Goal: Task Accomplishment & Management: Complete application form

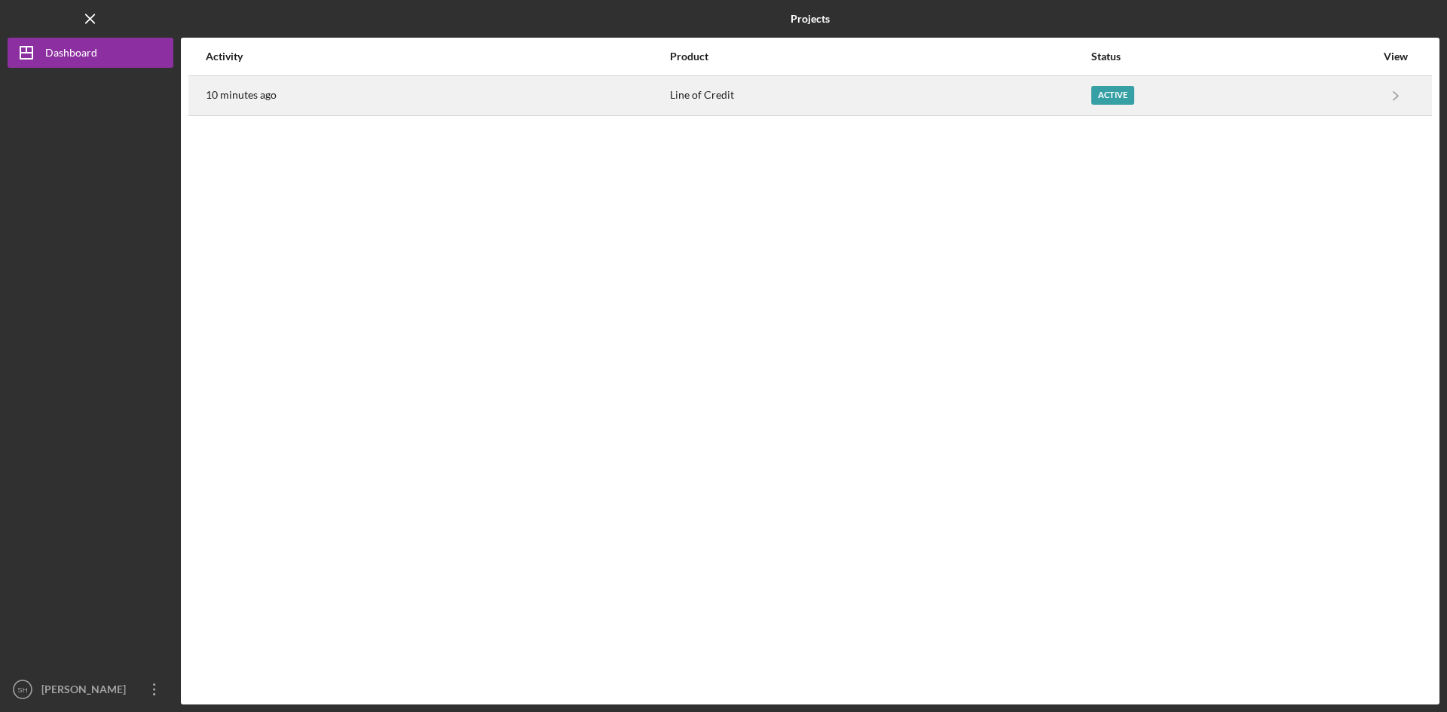
click at [1104, 93] on div "Active" at bounding box center [1113, 95] width 43 height 19
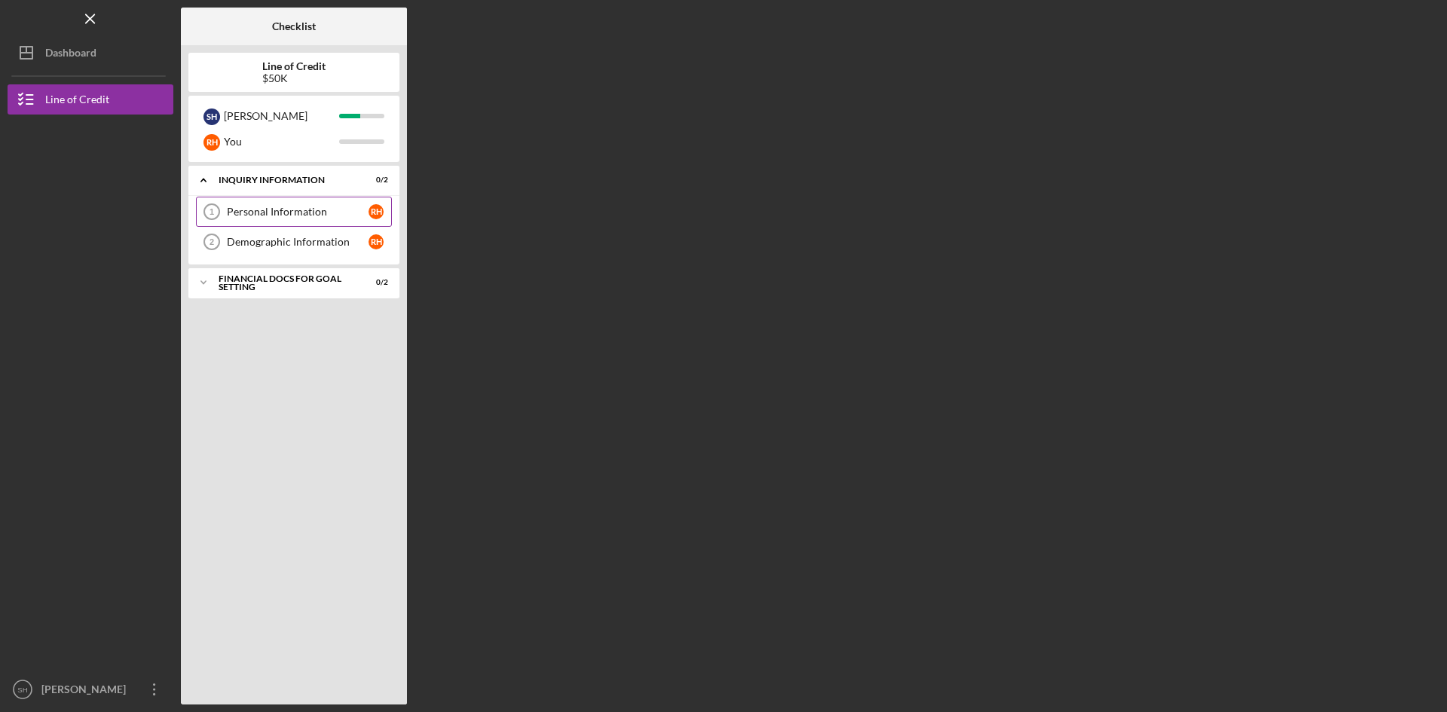
click at [325, 207] on div "Personal Information" at bounding box center [298, 212] width 142 height 12
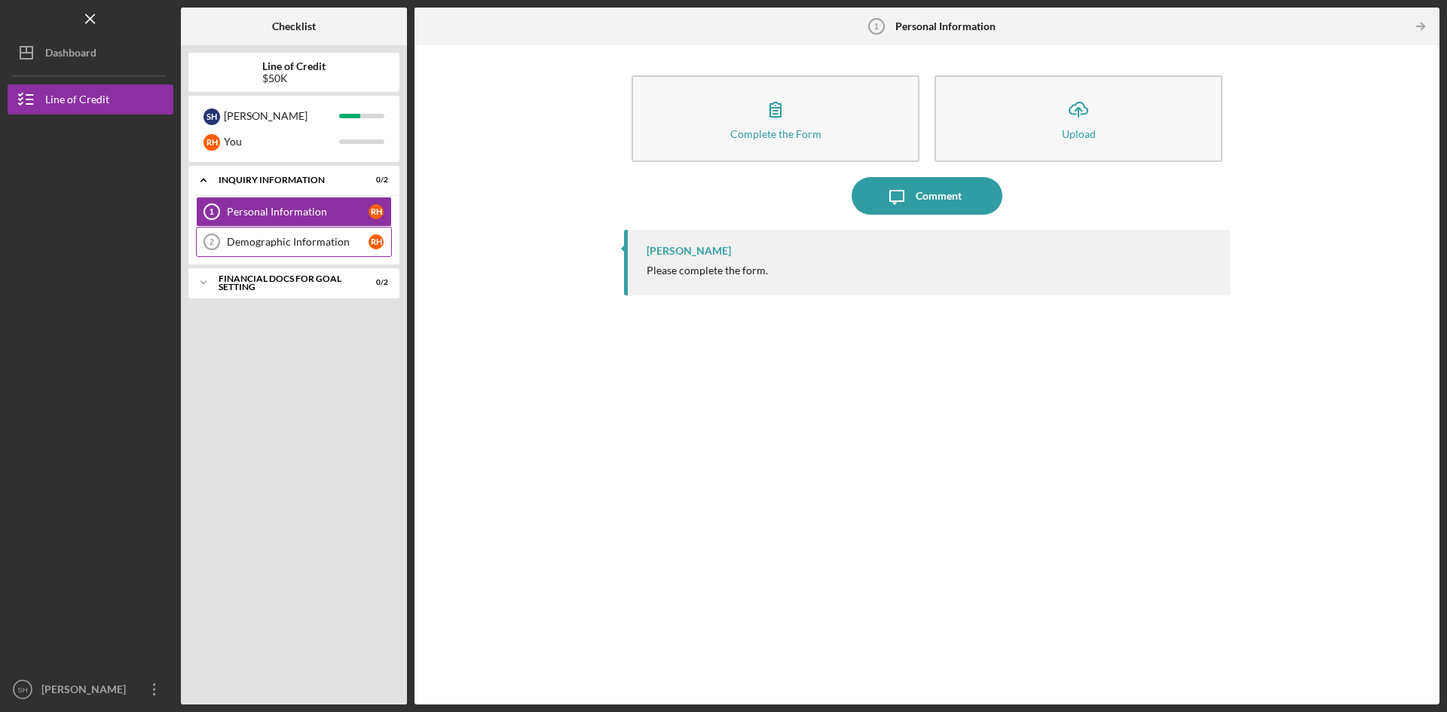
click at [320, 240] on div "Demographic Information" at bounding box center [298, 242] width 142 height 12
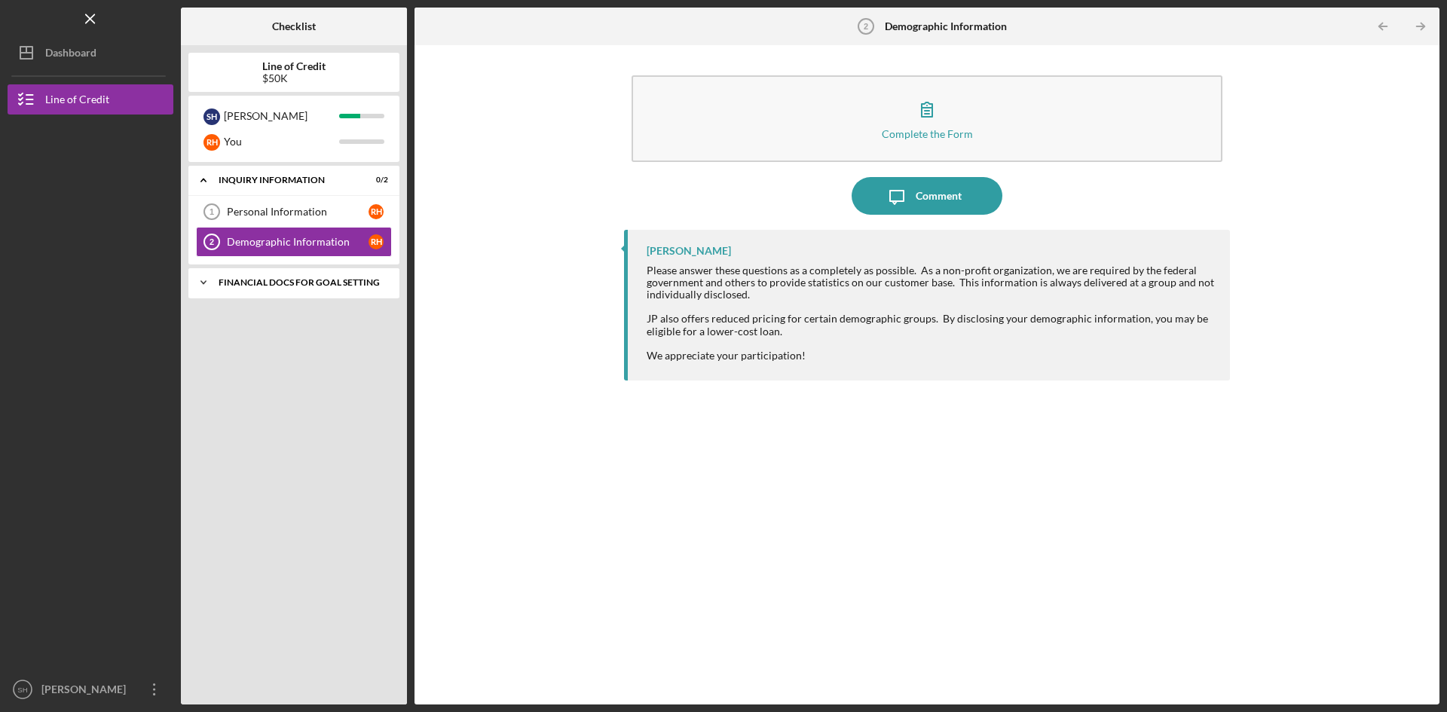
click at [320, 271] on div "Icon/Expander Financial Docs for Goal Setting 0 / 2" at bounding box center [293, 283] width 211 height 30
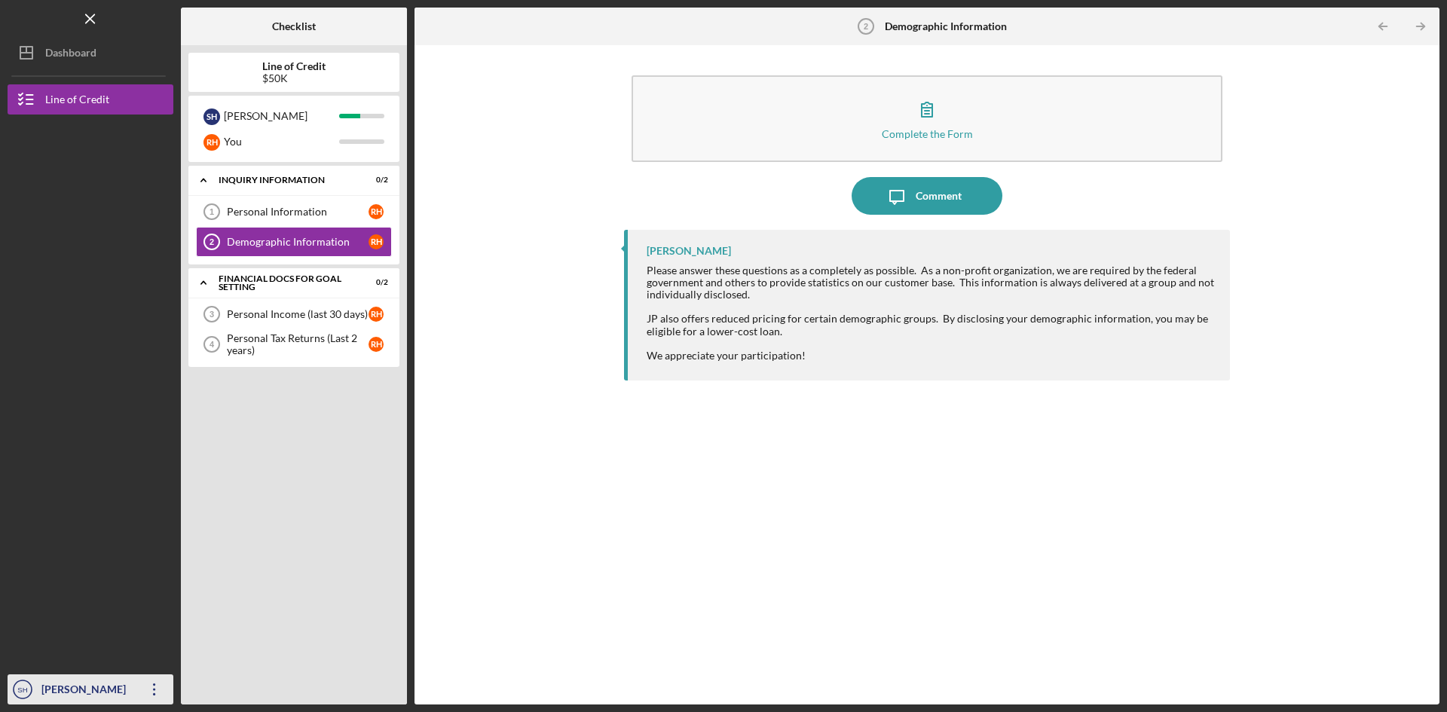
click at [73, 692] on div "[PERSON_NAME]" at bounding box center [87, 692] width 98 height 34
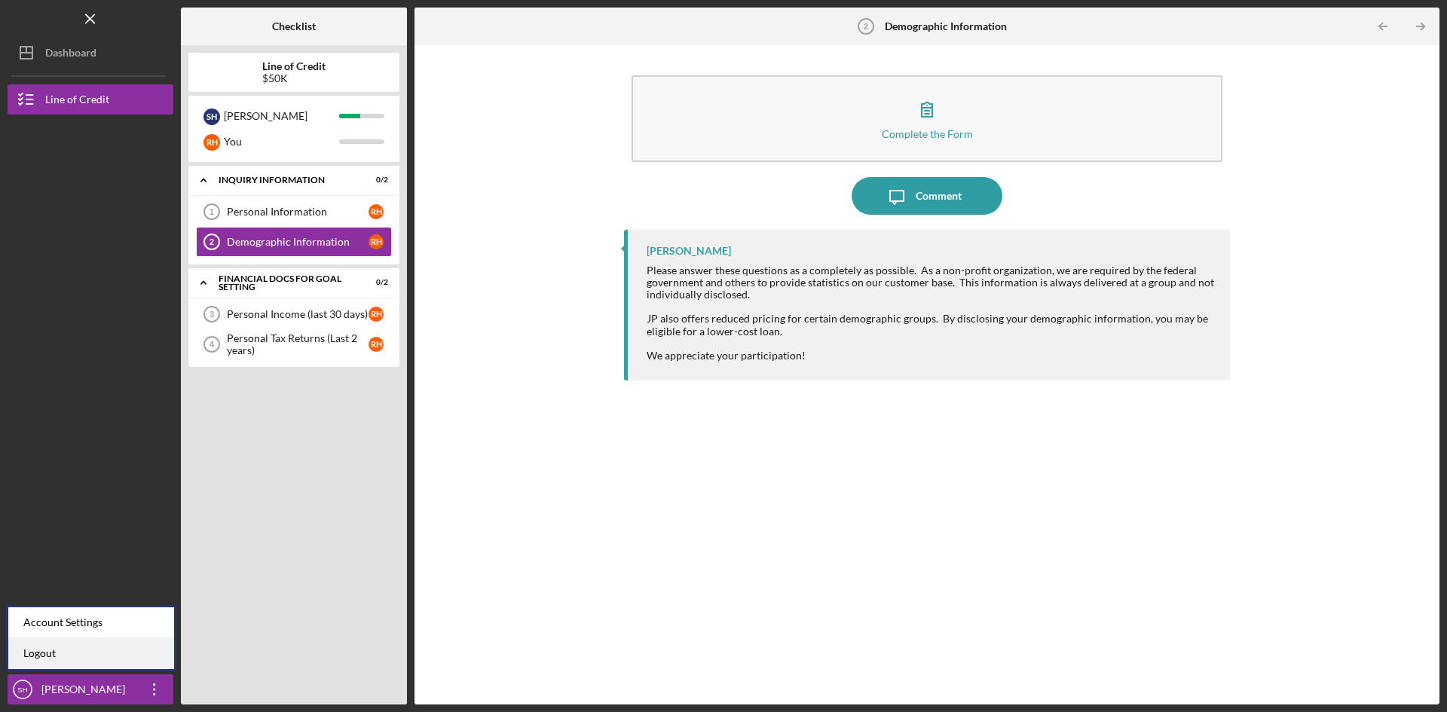
click at [46, 648] on link "Logout" at bounding box center [91, 654] width 166 height 31
